Goal: Information Seeking & Learning: Learn about a topic

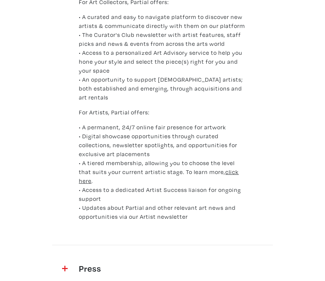
scroll to position [464, 0]
click at [230, 168] on u "click here" at bounding box center [159, 175] width 160 height 16
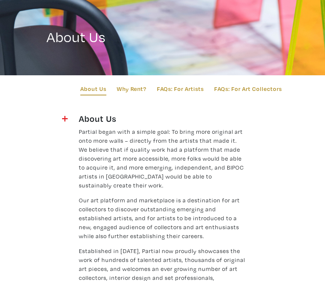
scroll to position [0, 0]
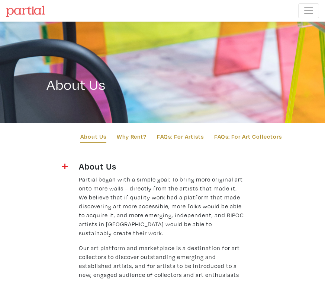
click at [310, 17] on button "Toggle navigation" at bounding box center [308, 10] width 21 height 15
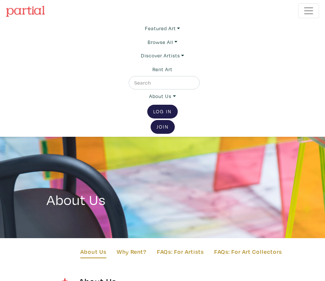
click at [157, 29] on link "Featured Art" at bounding box center [162, 28] width 35 height 13
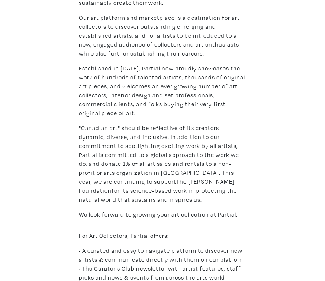
scroll to position [413, 0]
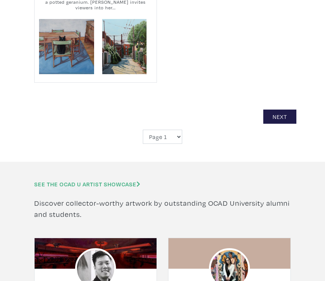
scroll to position [2529, 0]
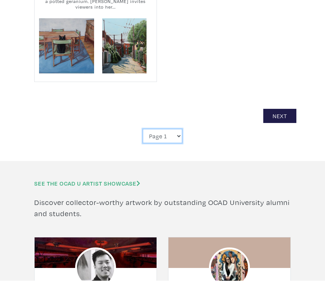
click at [172, 137] on select "Page 1 Page 2 Page 3 Page 4 Page 5 Page 6 Page 7 Page 8 Page 9 Page 10 Page 11 …" at bounding box center [162, 136] width 39 height 14
select select "2"
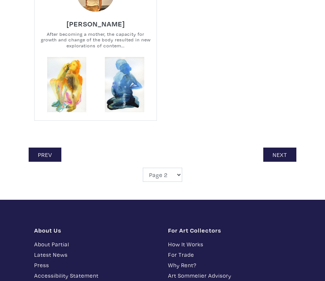
scroll to position [2465, 0]
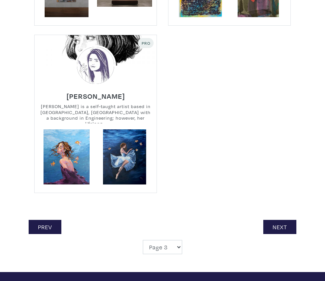
scroll to position [2402, 0]
click at [276, 220] on link "Next" at bounding box center [279, 227] width 33 height 14
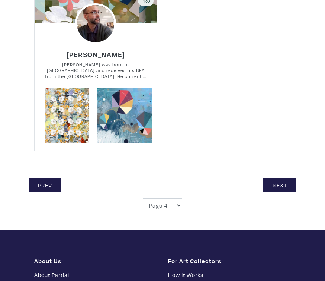
scroll to position [2426, 0]
click at [272, 182] on link "Next" at bounding box center [279, 185] width 33 height 14
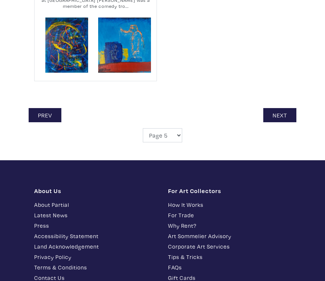
scroll to position [2496, 0]
click at [277, 113] on link "Next" at bounding box center [279, 115] width 33 height 14
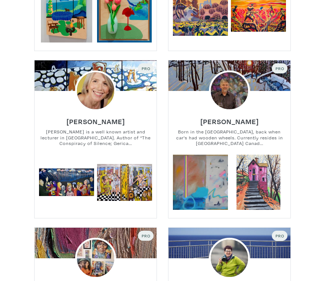
scroll to position [1814, 0]
click at [89, 96] on img at bounding box center [95, 90] width 41 height 41
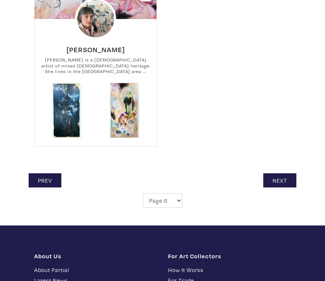
scroll to position [2387, 0]
click at [275, 175] on link "Next" at bounding box center [279, 180] width 33 height 14
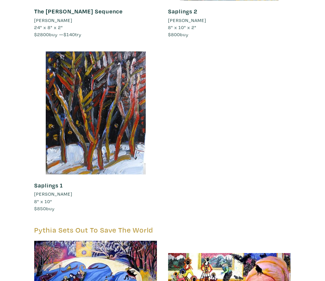
scroll to position [2909, 0]
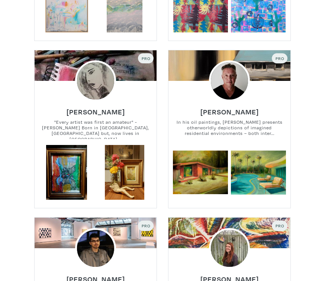
scroll to position [979, 0]
click at [224, 81] on img at bounding box center [229, 80] width 41 height 41
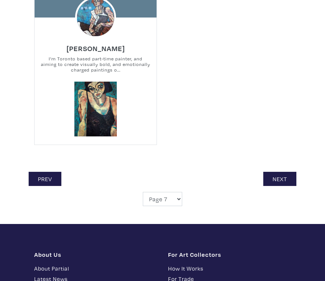
scroll to position [2397, 0]
click at [272, 175] on link "Next" at bounding box center [279, 179] width 33 height 14
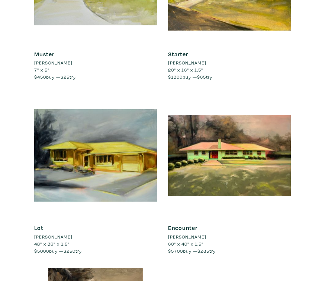
scroll to position [619, 0]
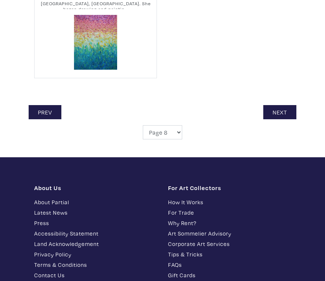
scroll to position [2420, 0]
click at [170, 131] on select "Page 1 Page 2 Page 3 Page 4 Page 5 Page 6 Page 7 Page 8 Page 9 Page 10 Page 11 …" at bounding box center [162, 132] width 39 height 14
select select "9"
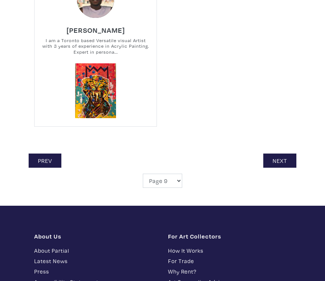
scroll to position [2372, 0]
click at [278, 157] on link "Next" at bounding box center [279, 160] width 33 height 14
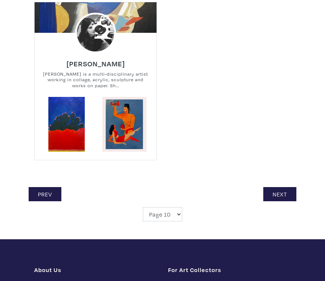
scroll to position [2363, 0]
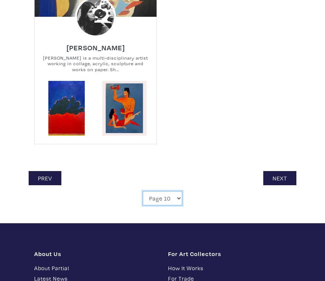
click at [169, 191] on select "Page 1 Page 2 Page 3 Page 4 Page 5 Page 6 Page 7 Page 8 Page 9 Page 10 Page 11 …" at bounding box center [162, 198] width 39 height 14
select select "11"
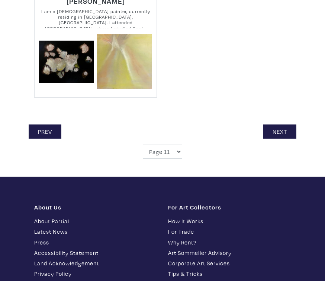
scroll to position [2419, 0]
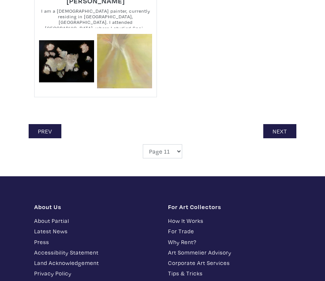
click at [271, 132] on link "Next" at bounding box center [279, 131] width 33 height 14
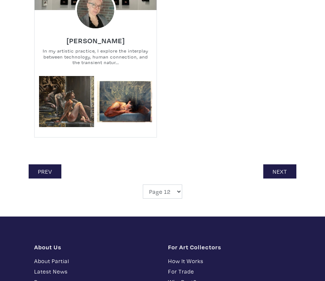
scroll to position [2370, 0]
click at [276, 168] on link "Next" at bounding box center [279, 171] width 33 height 14
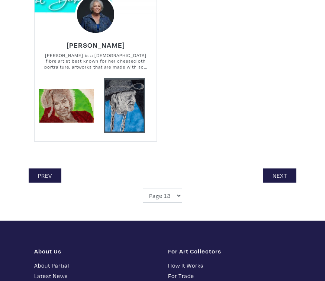
scroll to position [2357, 0]
click at [282, 168] on link "Next" at bounding box center [279, 175] width 33 height 14
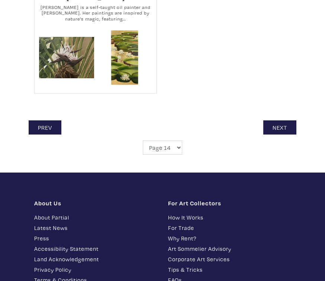
scroll to position [2414, 0]
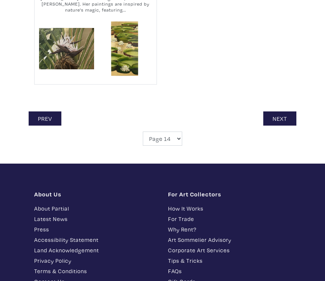
click at [279, 117] on link "Next" at bounding box center [279, 118] width 33 height 14
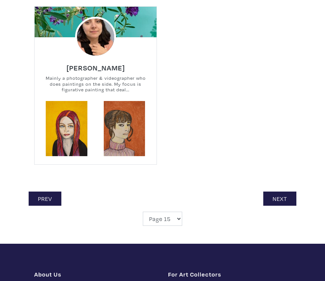
scroll to position [2352, 0]
click at [280, 196] on link "Next" at bounding box center [279, 198] width 33 height 14
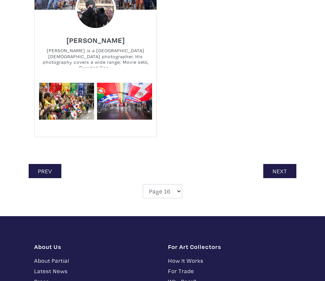
scroll to position [2414, 0]
click at [280, 164] on link "Next" at bounding box center [279, 171] width 33 height 14
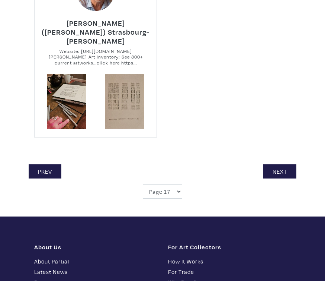
scroll to position [2414, 0]
click at [282, 164] on link "Next" at bounding box center [279, 171] width 33 height 14
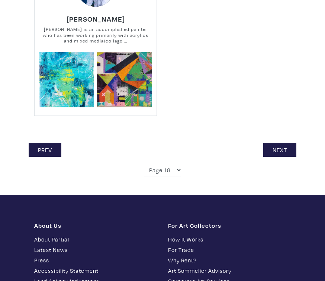
scroll to position [2401, 0]
click at [281, 143] on link "Next" at bounding box center [279, 150] width 33 height 14
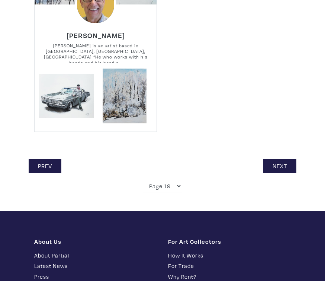
scroll to position [2384, 0]
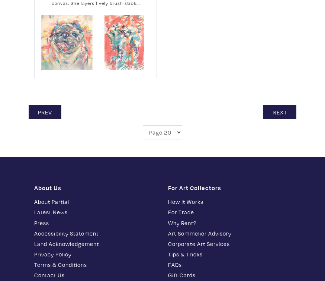
scroll to position [2438, 0]
click at [279, 111] on link "Next" at bounding box center [279, 112] width 33 height 14
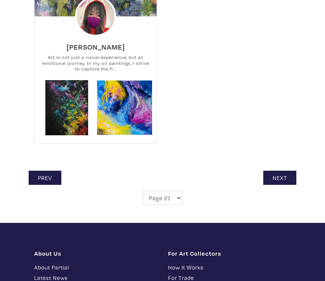
scroll to position [2390, 0]
click at [278, 173] on link "Next" at bounding box center [279, 177] width 33 height 14
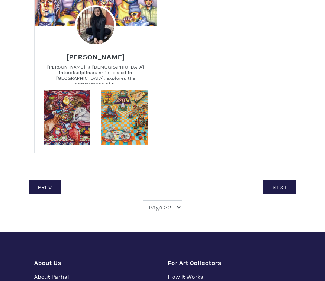
scroll to position [2372, 0]
click at [279, 180] on link "Next" at bounding box center [279, 187] width 33 height 14
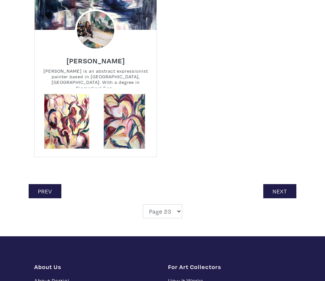
scroll to position [2384, 0]
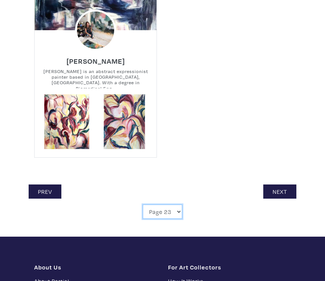
click at [177, 211] on select "Page 1 Page 2 Page 3 Page 4 Page 5 Page 6 Page 7 Page 8 Page 9 Page 10 Page 11 …" at bounding box center [162, 212] width 39 height 14
click at [280, 188] on link "Next" at bounding box center [279, 191] width 33 height 14
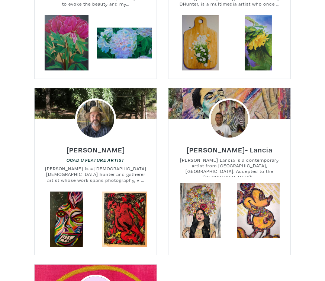
scroll to position [2115, 0]
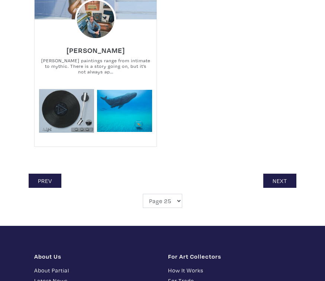
scroll to position [2395, 0]
click at [280, 176] on link "Next" at bounding box center [279, 180] width 33 height 14
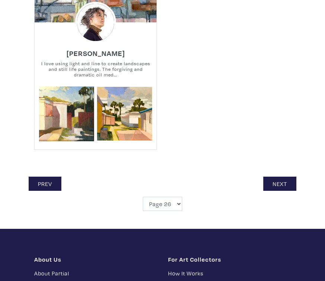
scroll to position [2392, 0]
click at [284, 180] on link "Next" at bounding box center [279, 183] width 33 height 14
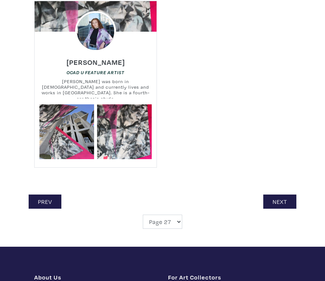
scroll to position [2409, 0]
click at [284, 198] on link "Next" at bounding box center [279, 201] width 33 height 14
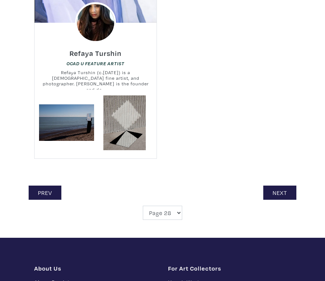
scroll to position [2382, 0]
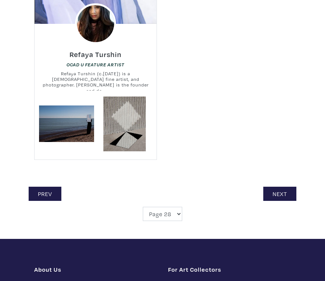
click at [284, 190] on link "Next" at bounding box center [279, 193] width 33 height 14
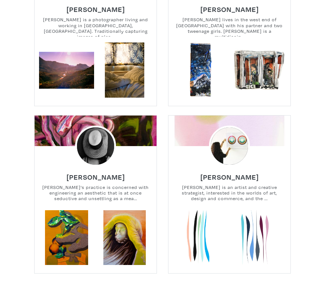
scroll to position [1231, 0]
